Goal: Transaction & Acquisition: Download file/media

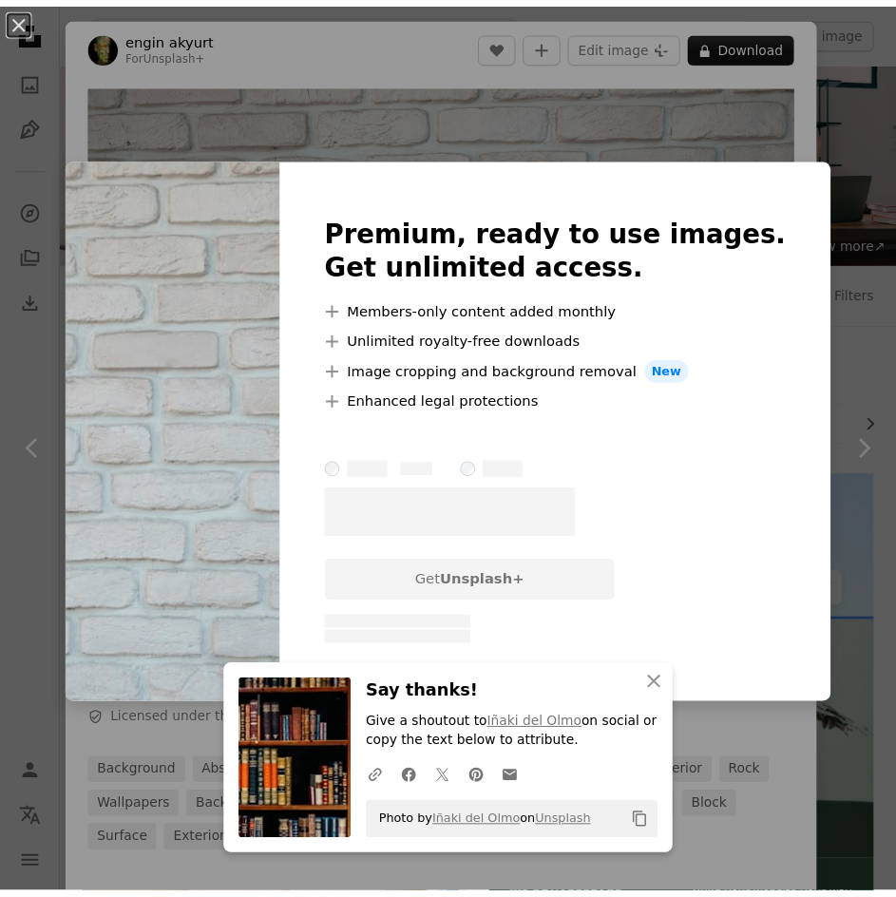
scroll to position [2671, 0]
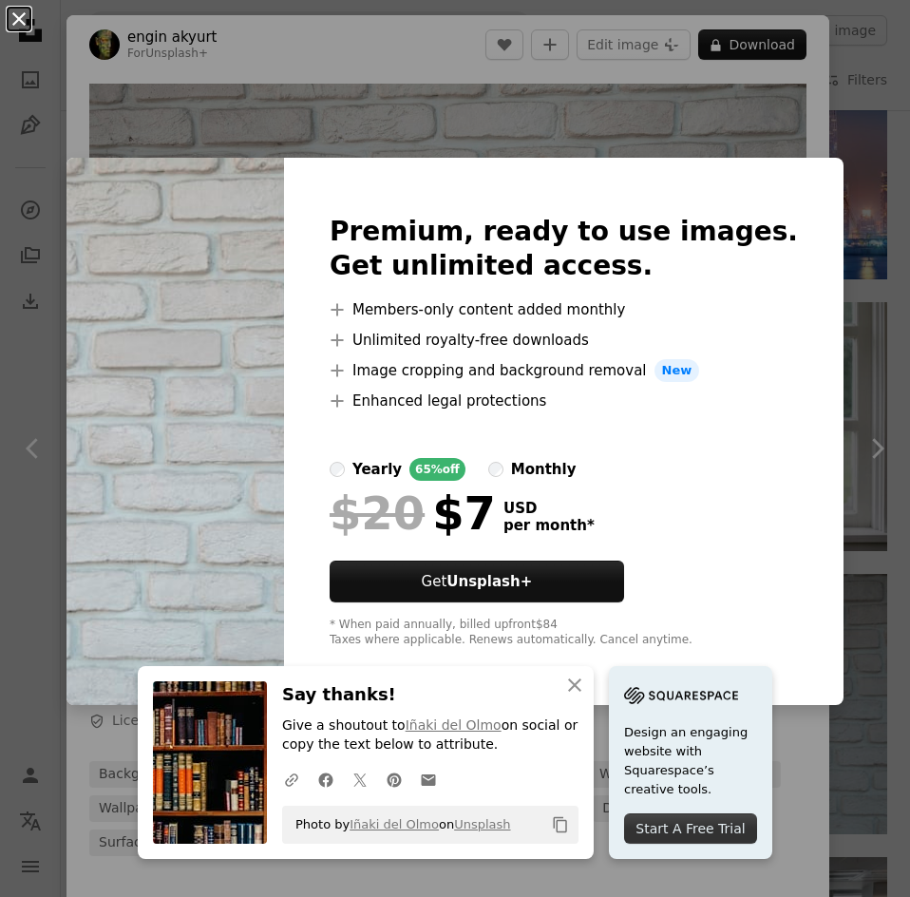
click at [22, 18] on button "An X shape" at bounding box center [19, 19] width 23 height 23
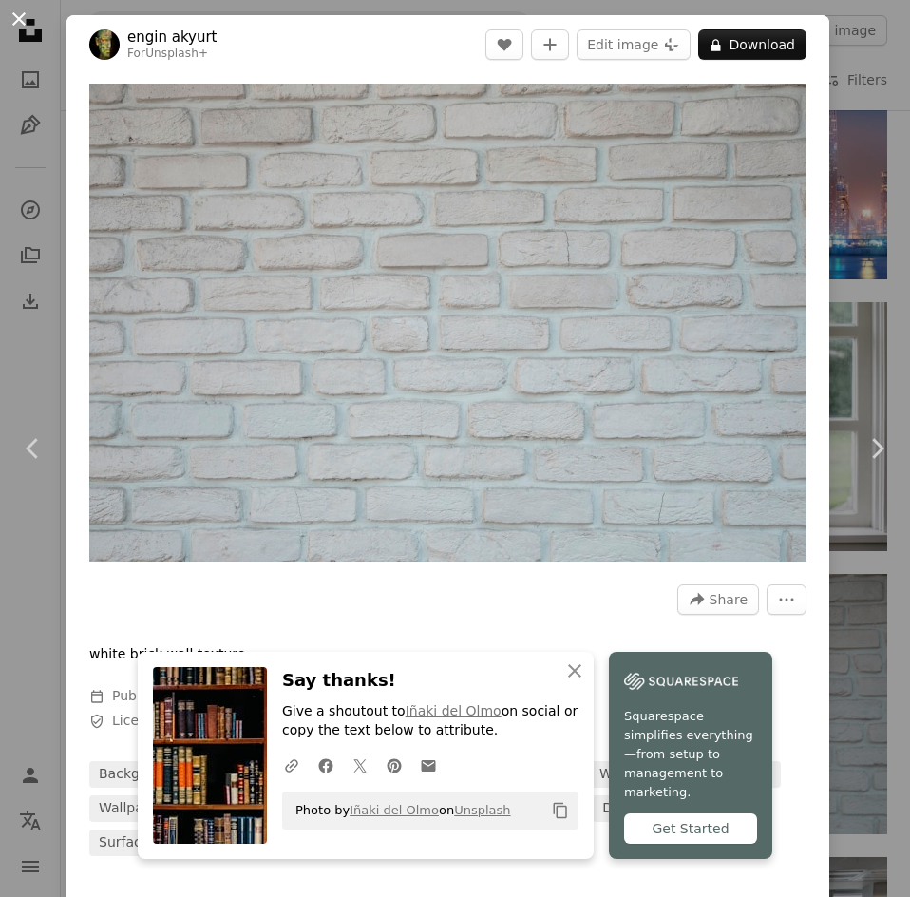
click at [11, 15] on button "An X shape" at bounding box center [19, 19] width 23 height 23
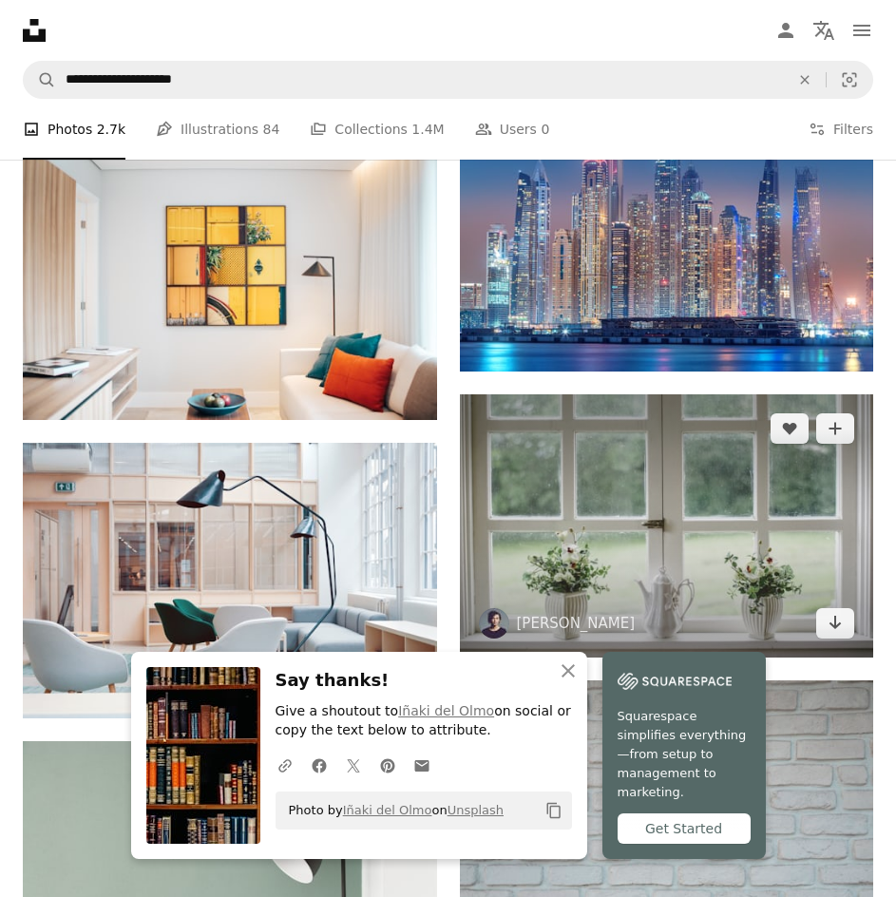
scroll to position [2766, 0]
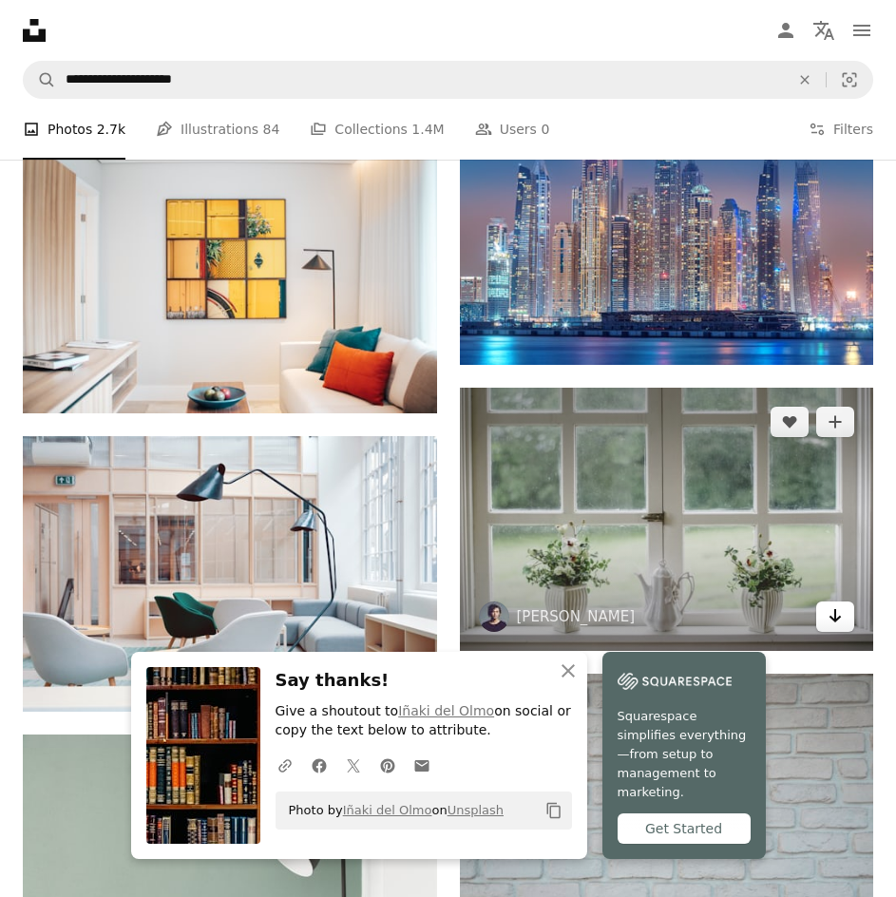
click at [836, 609] on icon "Download" at bounding box center [836, 615] width 12 height 13
